Goal: Task Accomplishment & Management: Manage account settings

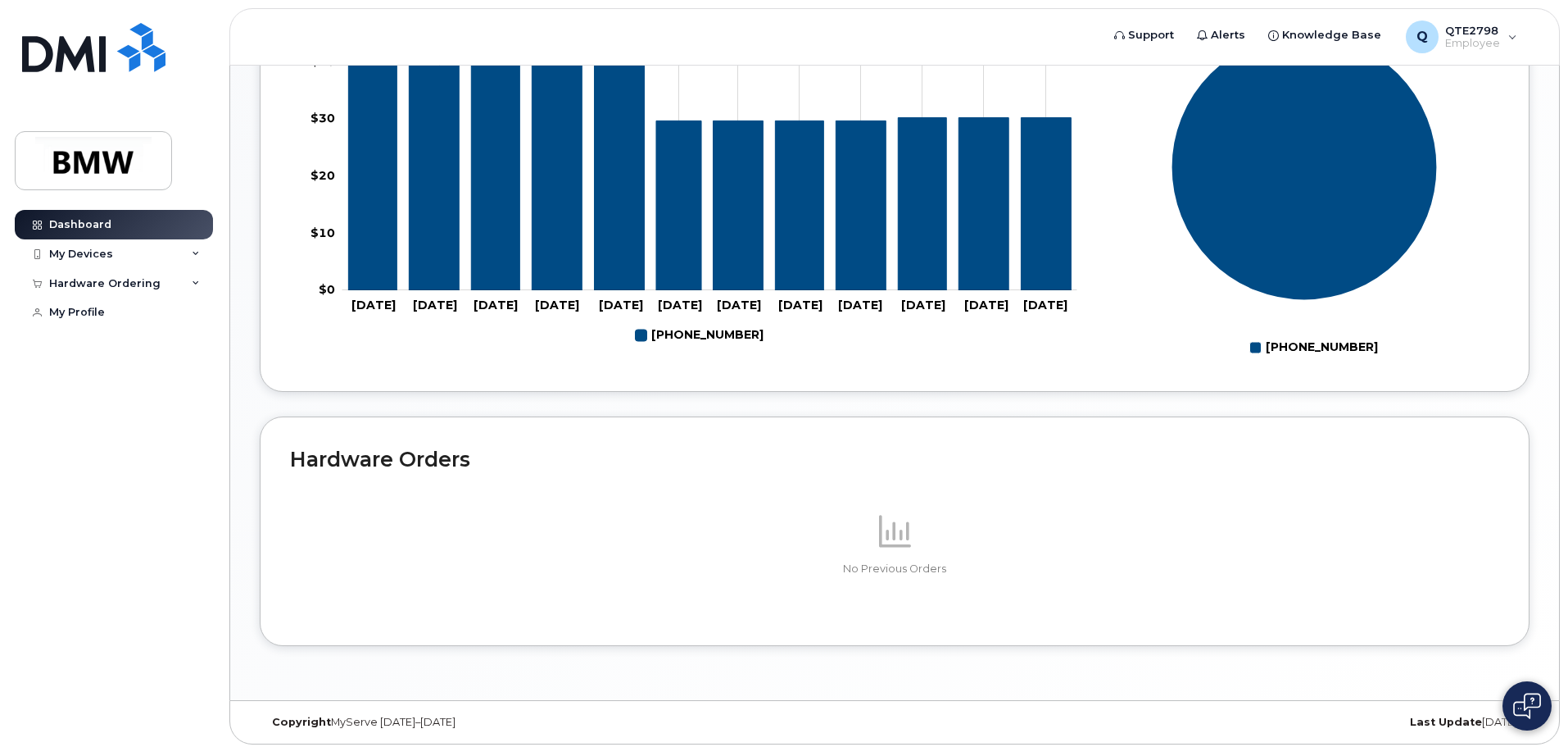
scroll to position [653, 0]
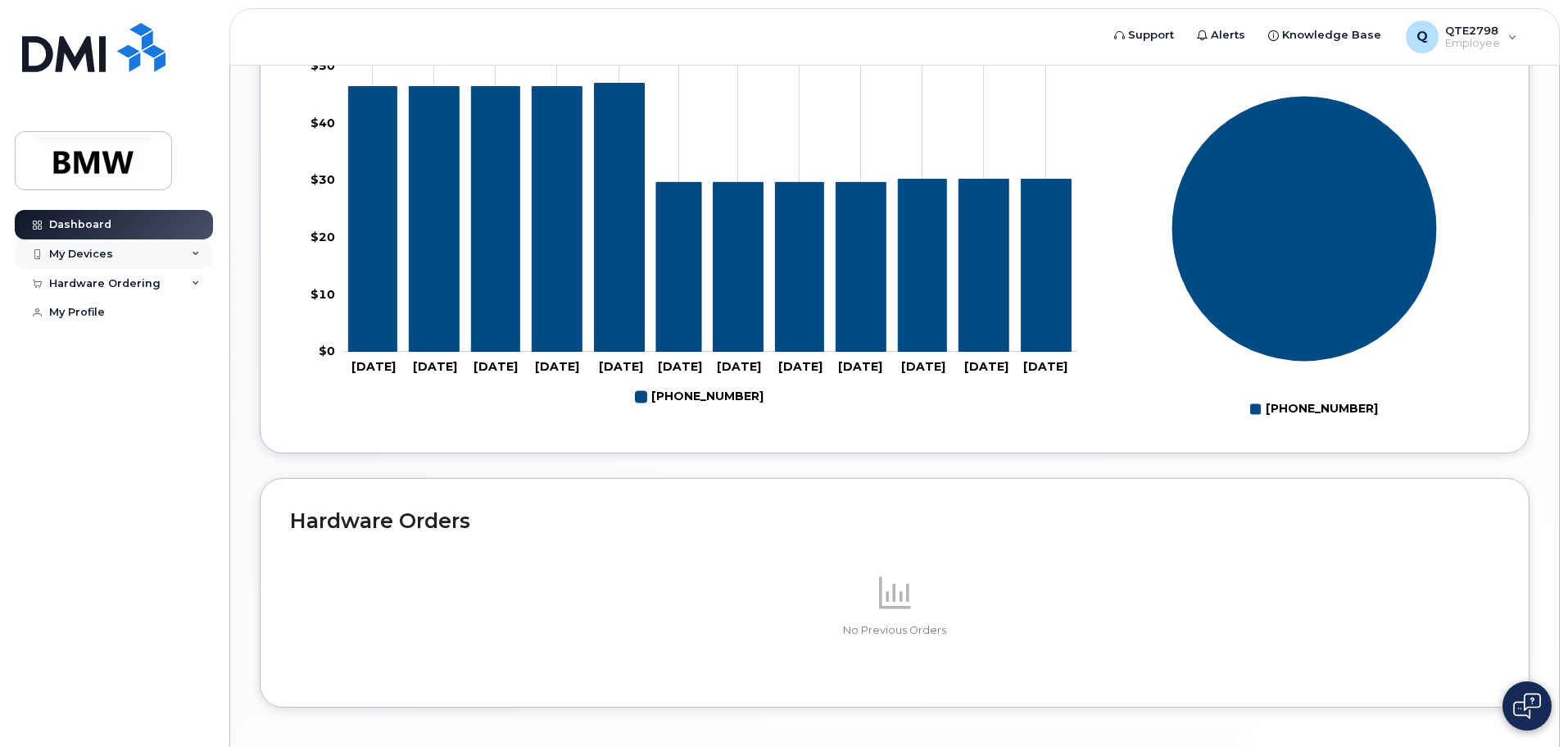
click at [101, 249] on div "My Devices" at bounding box center [80, 253] width 64 height 13
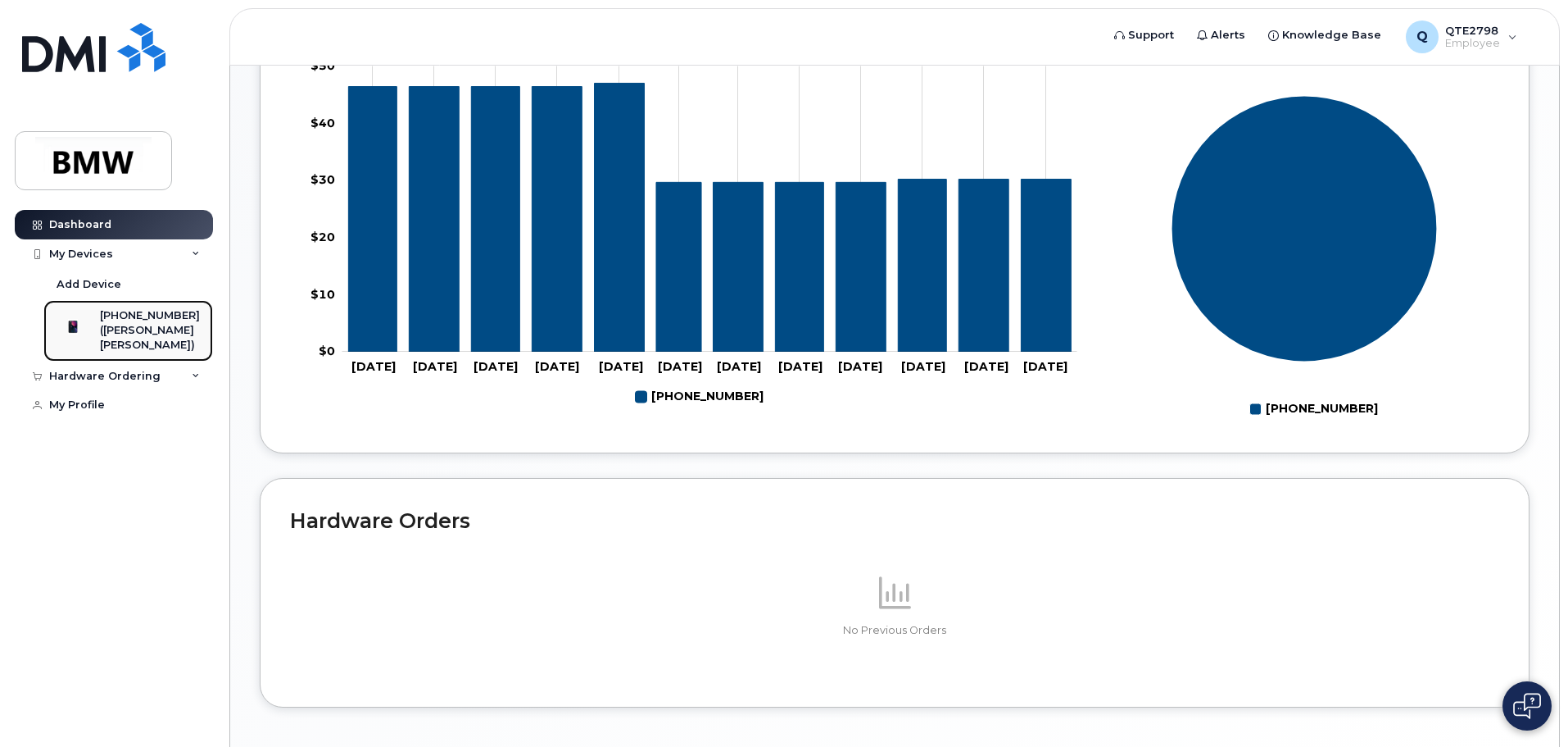
click at [139, 328] on div "([PERSON_NAME] [PERSON_NAME])" at bounding box center [150, 337] width 100 height 30
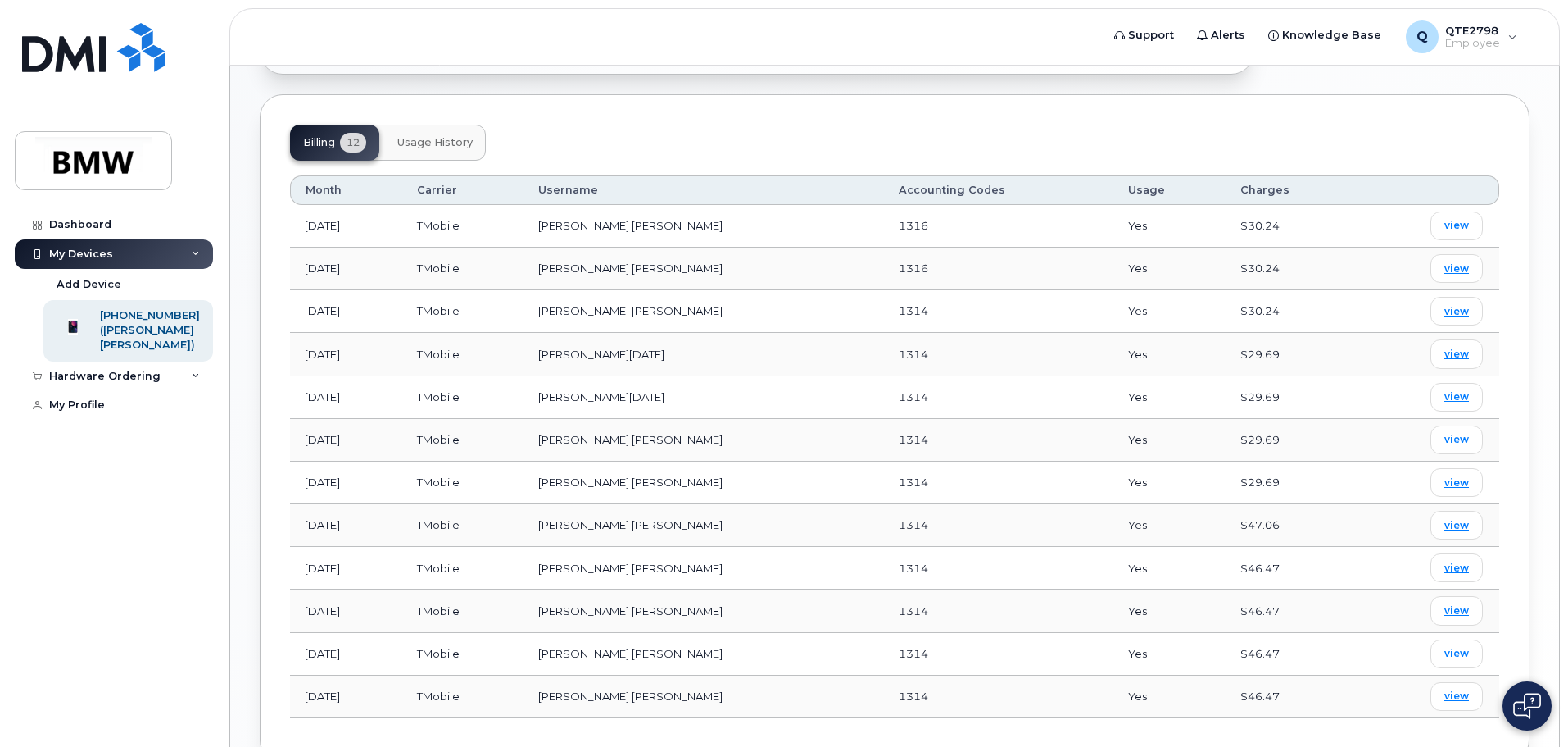
scroll to position [413, 0]
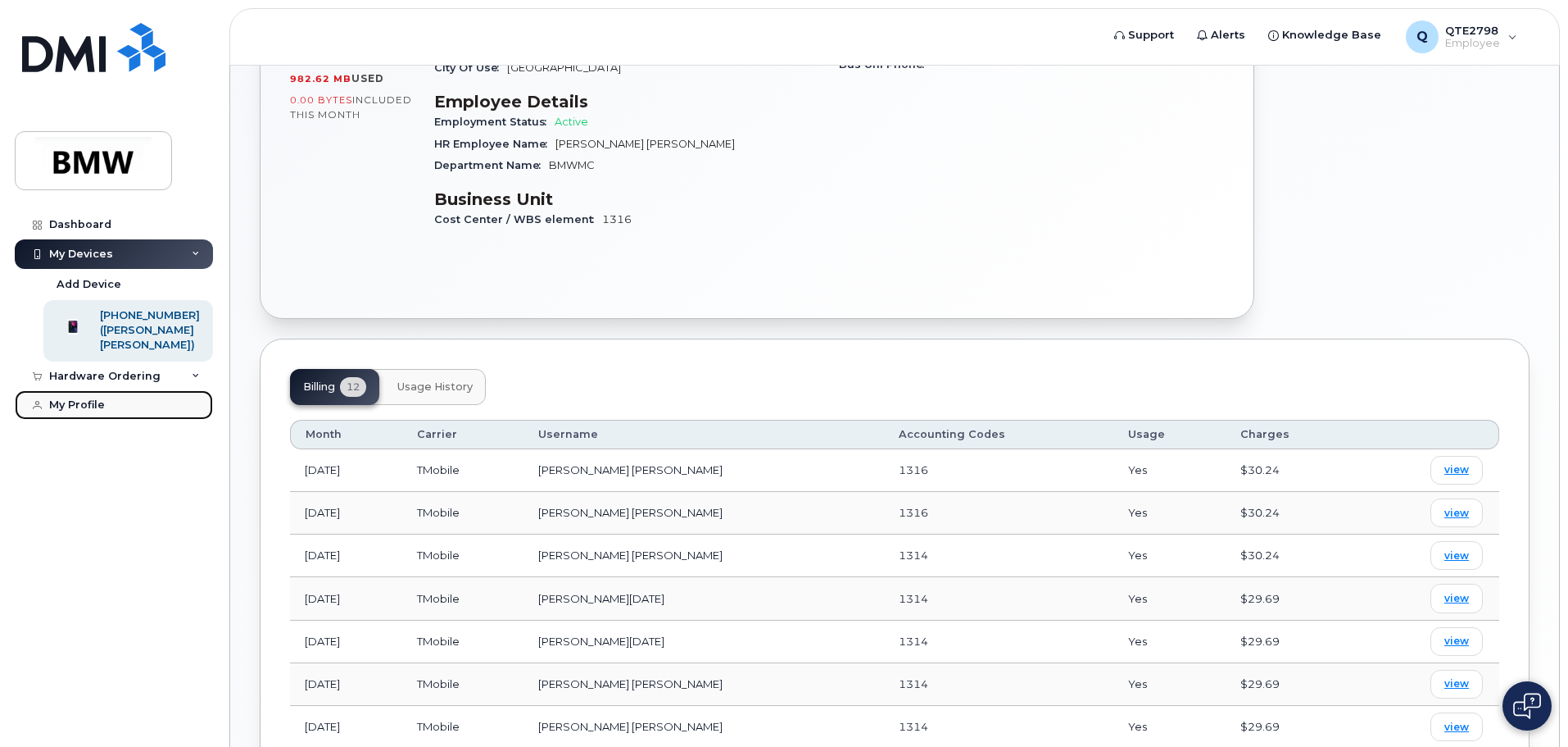
click at [93, 412] on div "My Profile" at bounding box center [76, 404] width 56 height 13
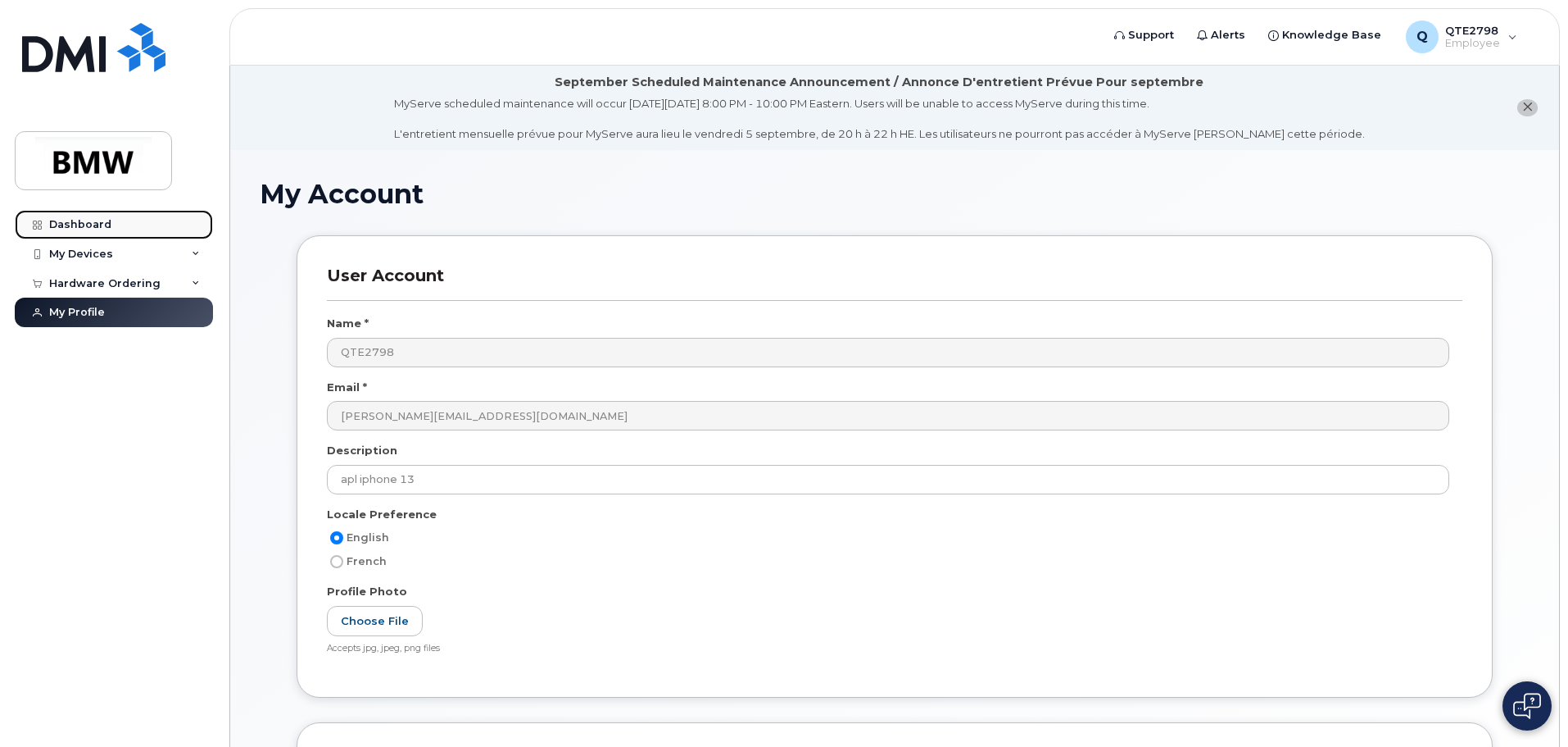
click at [79, 224] on div "Dashboard" at bounding box center [80, 224] width 63 height 13
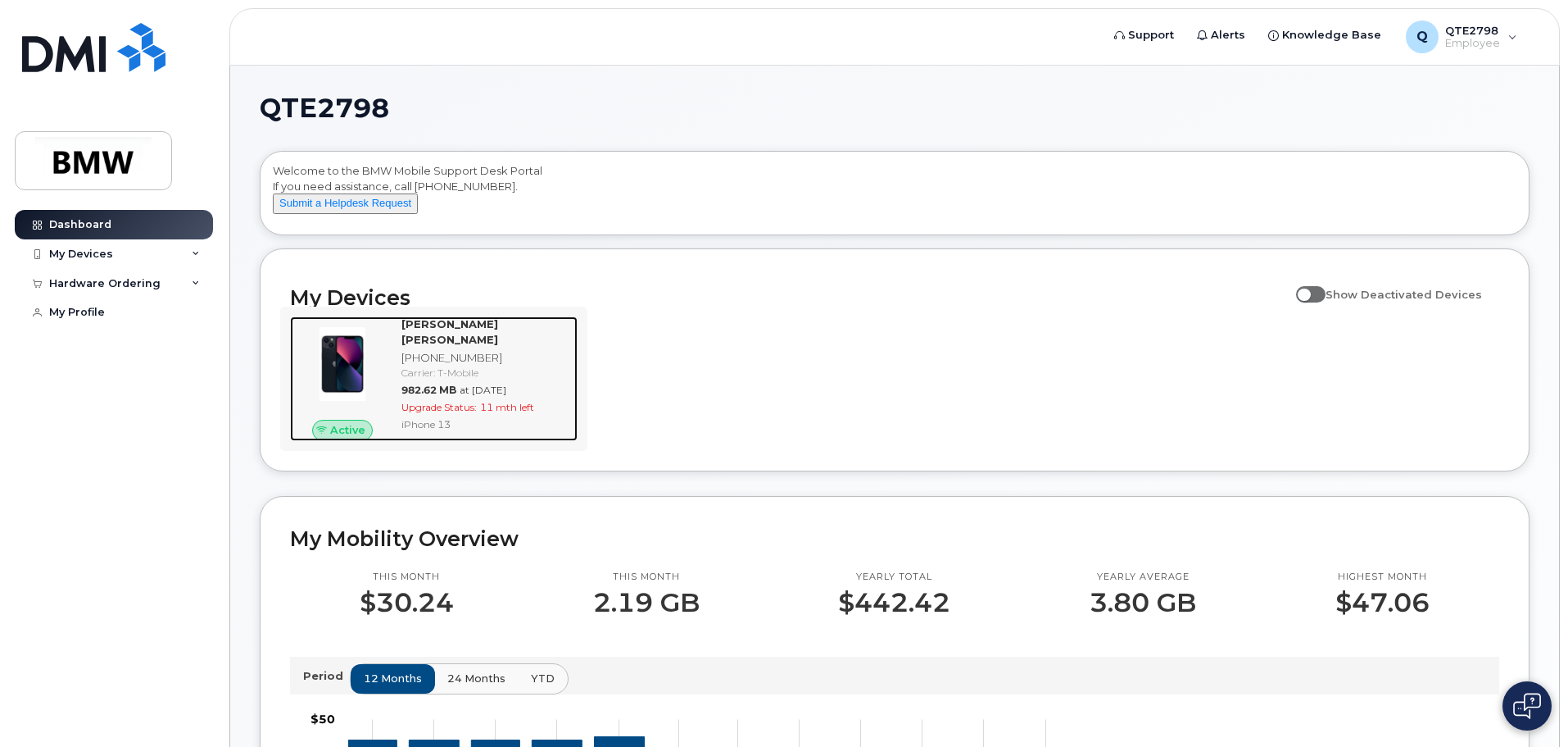
click at [467, 333] on strong "[PERSON_NAME] [PERSON_NAME]" at bounding box center [450, 330] width 97 height 28
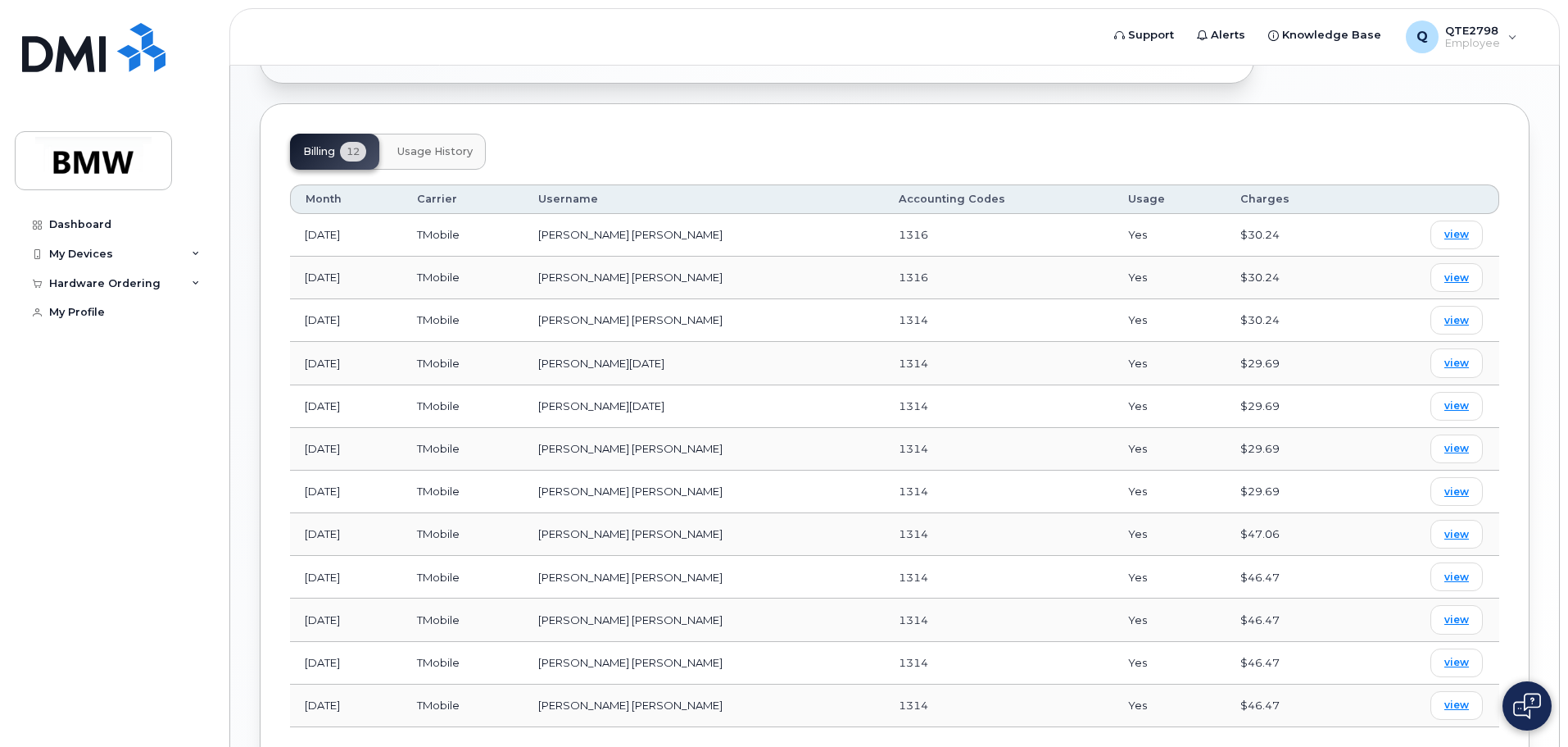
scroll to position [245, 0]
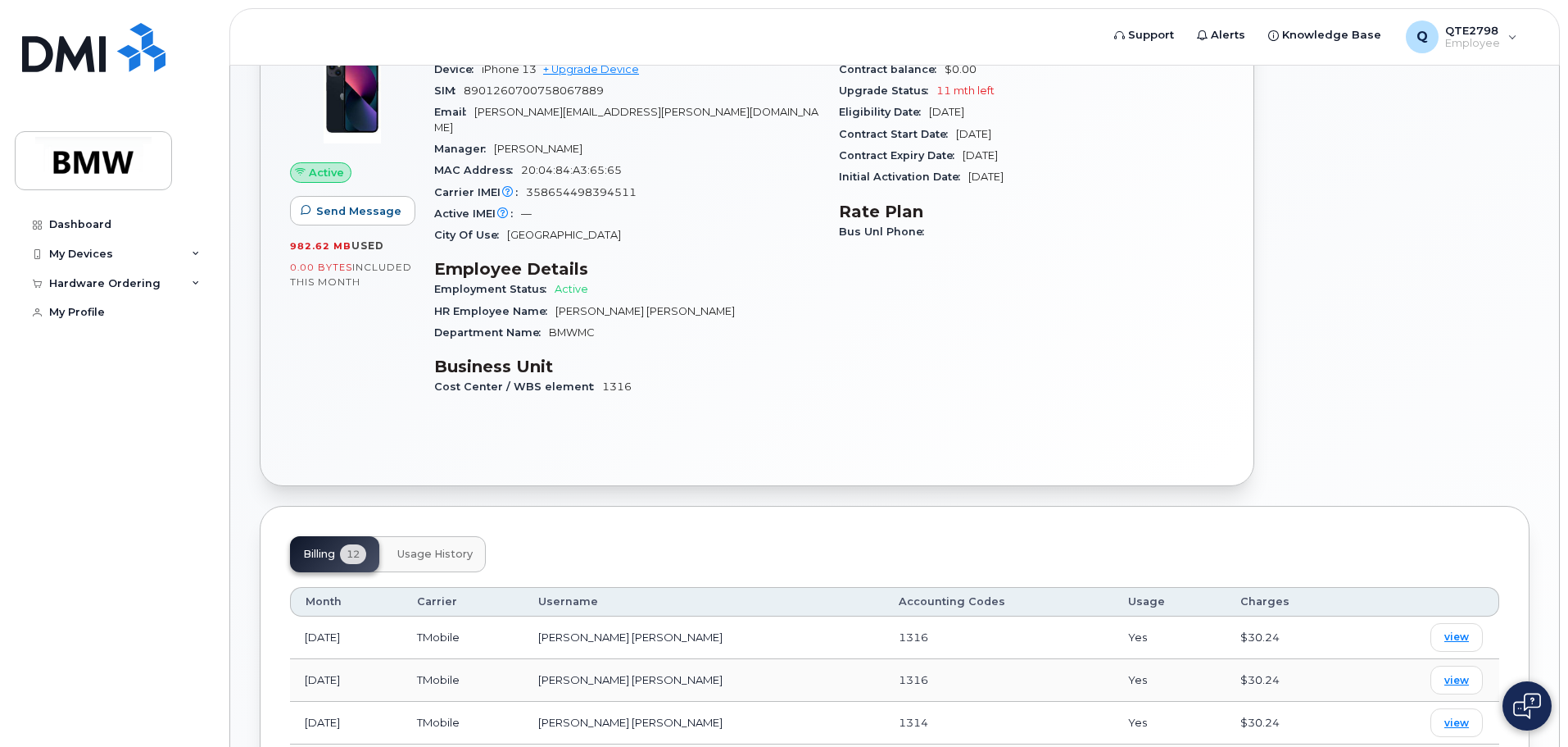
click at [456, 548] on span "Usage History" at bounding box center [435, 553] width 75 height 13
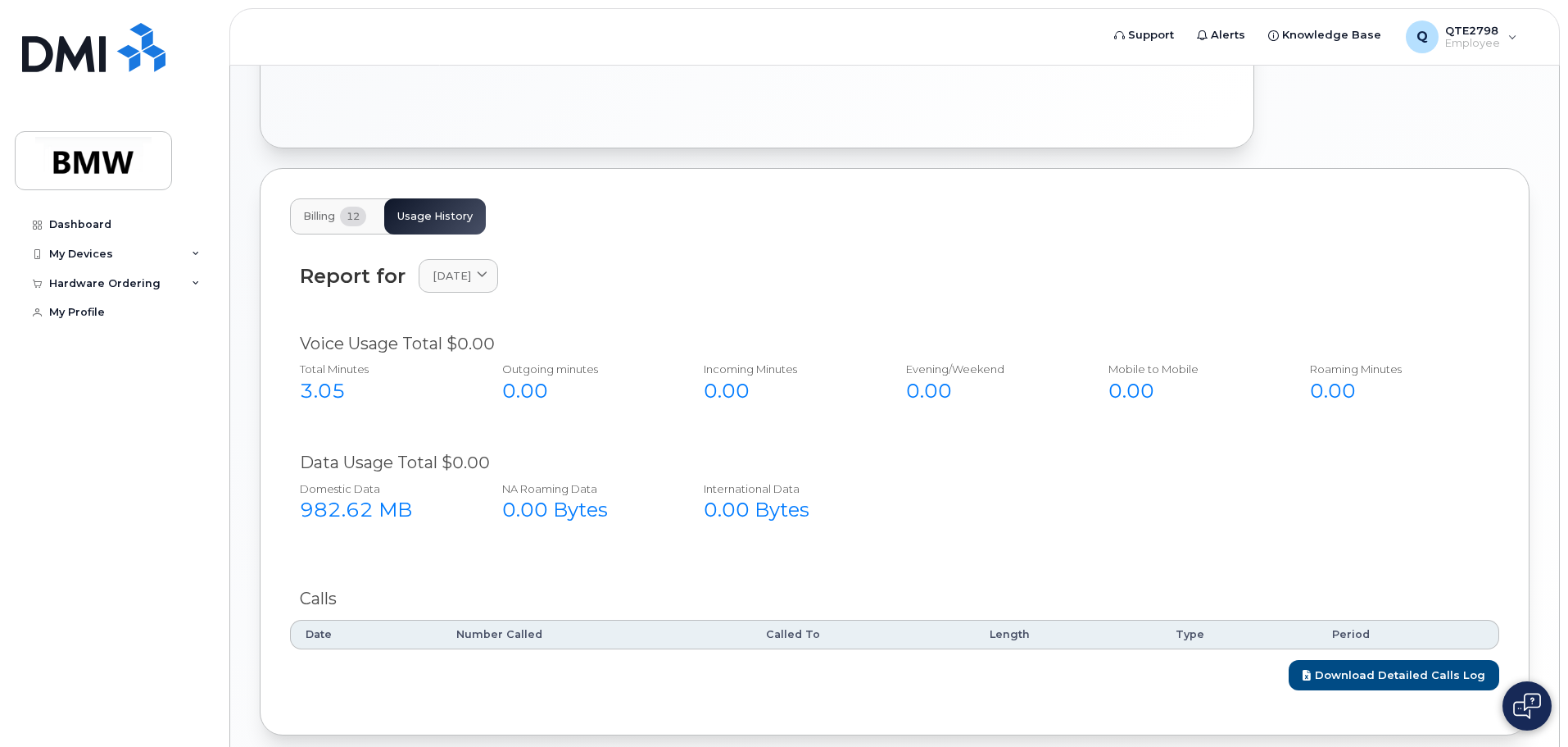
scroll to position [639, 0]
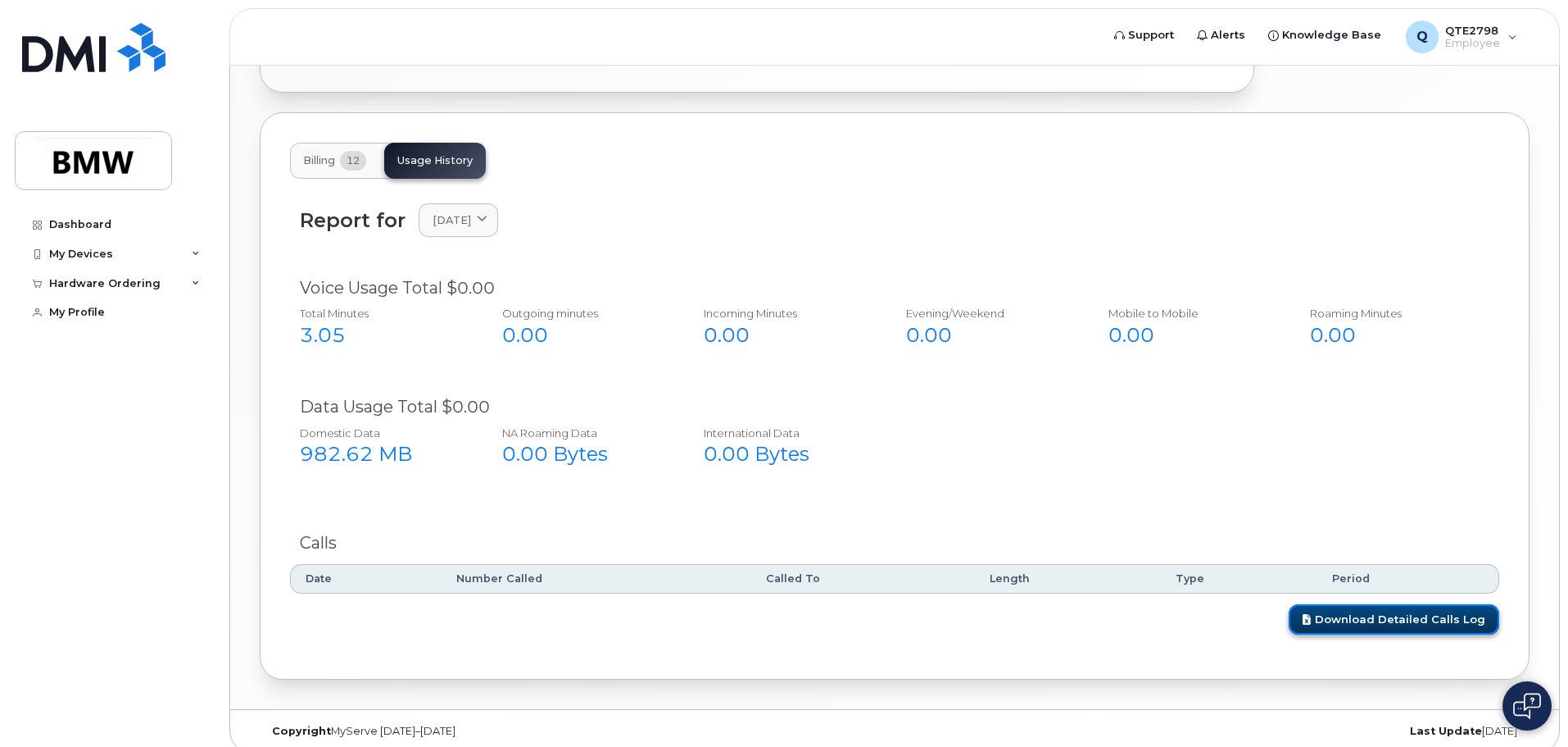
click at [1420, 608] on link "Download Detailed Calls Log" at bounding box center [1393, 619] width 210 height 30
click at [344, 151] on span "12" at bounding box center [353, 160] width 26 height 20
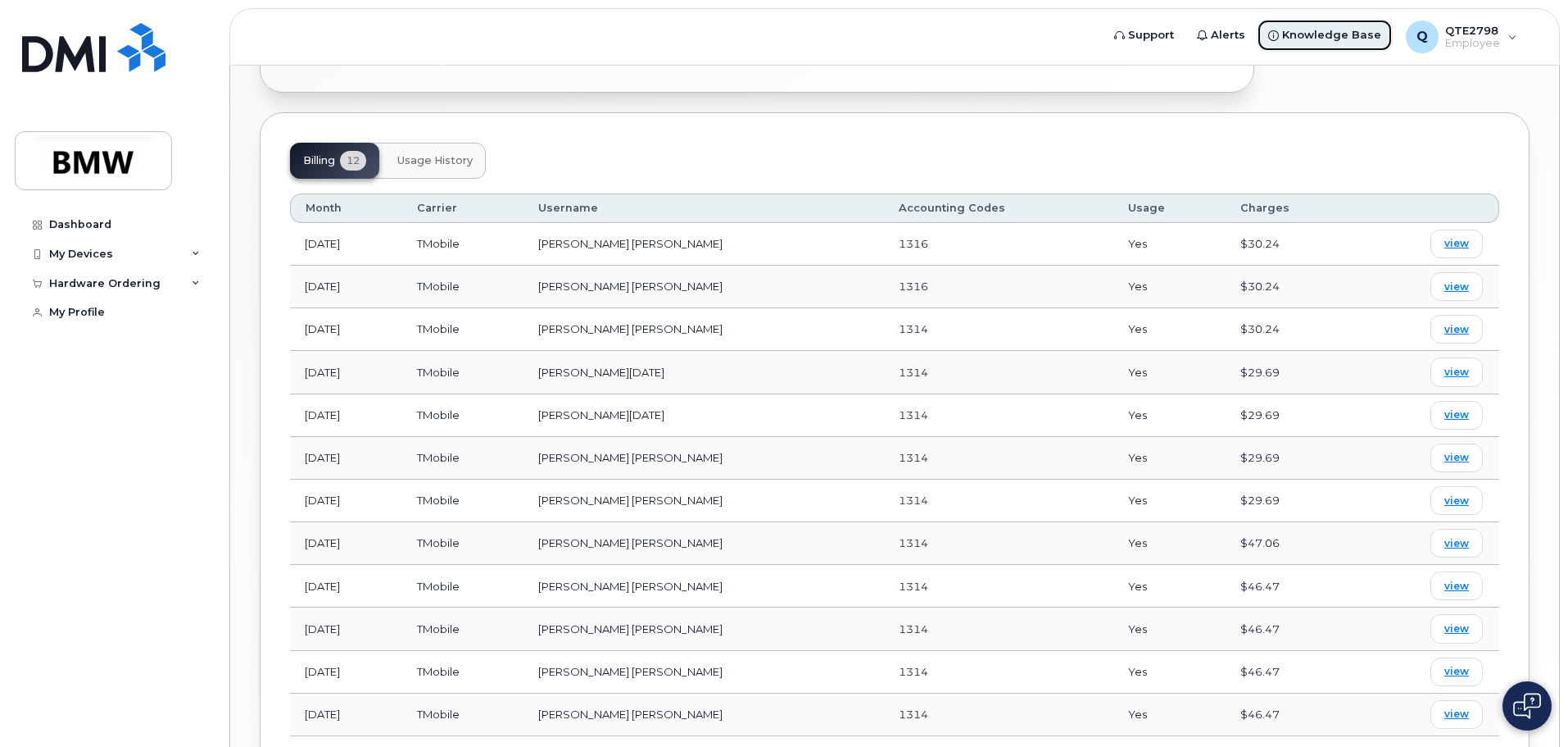
click at [1354, 40] on span "Knowledge Base" at bounding box center [1331, 35] width 99 height 17
